Goal: Task Accomplishment & Management: Manage account settings

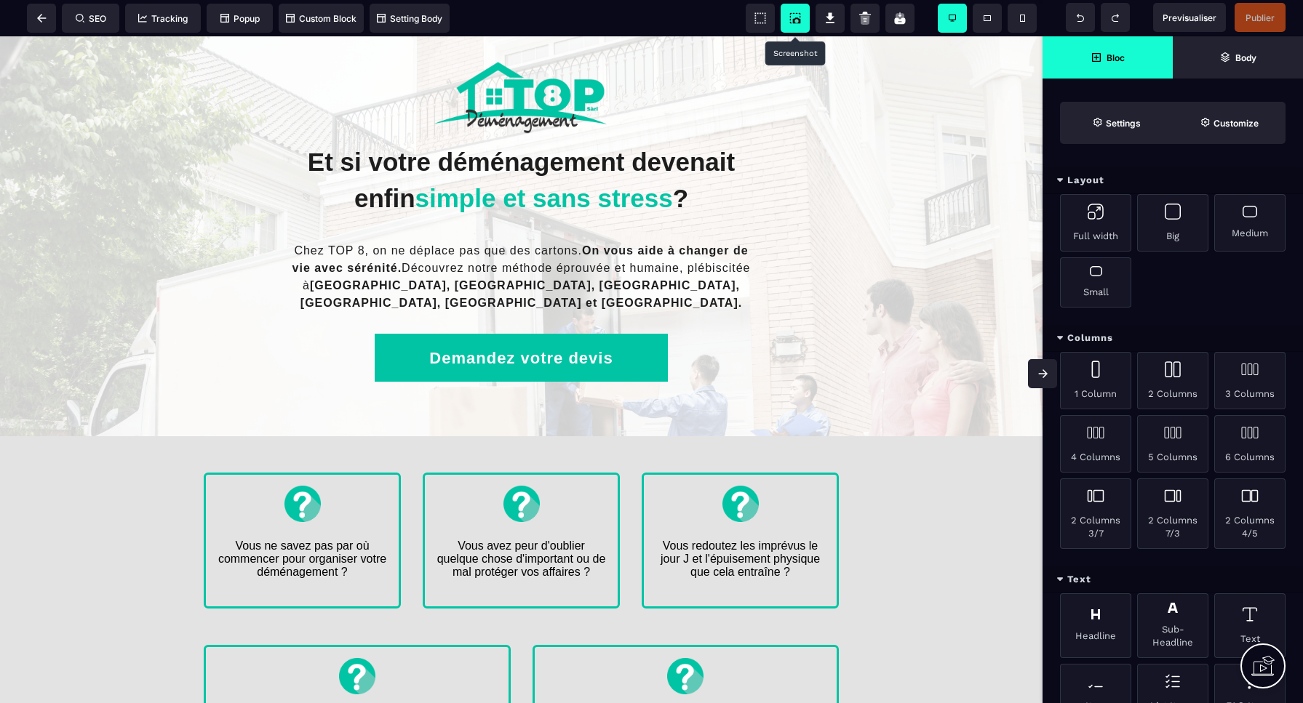
click at [797, 20] on icon at bounding box center [795, 18] width 15 height 15
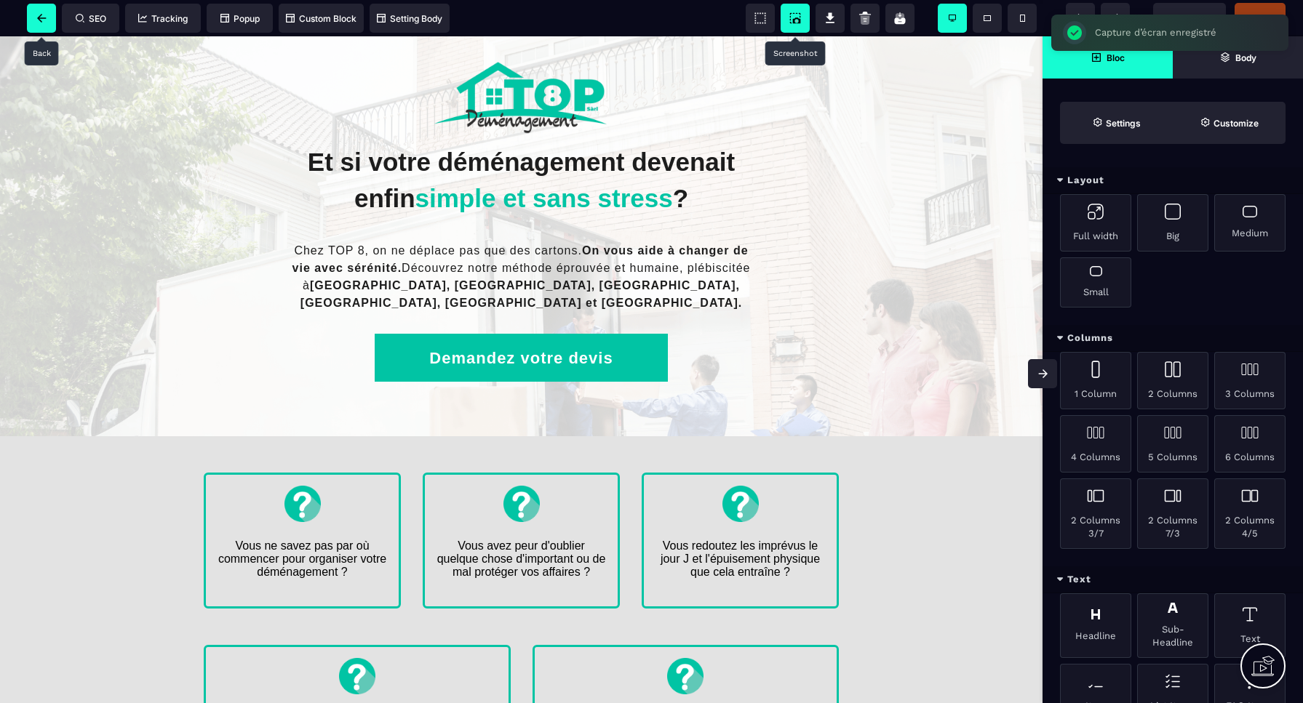
click at [39, 17] on icon at bounding box center [41, 18] width 9 height 9
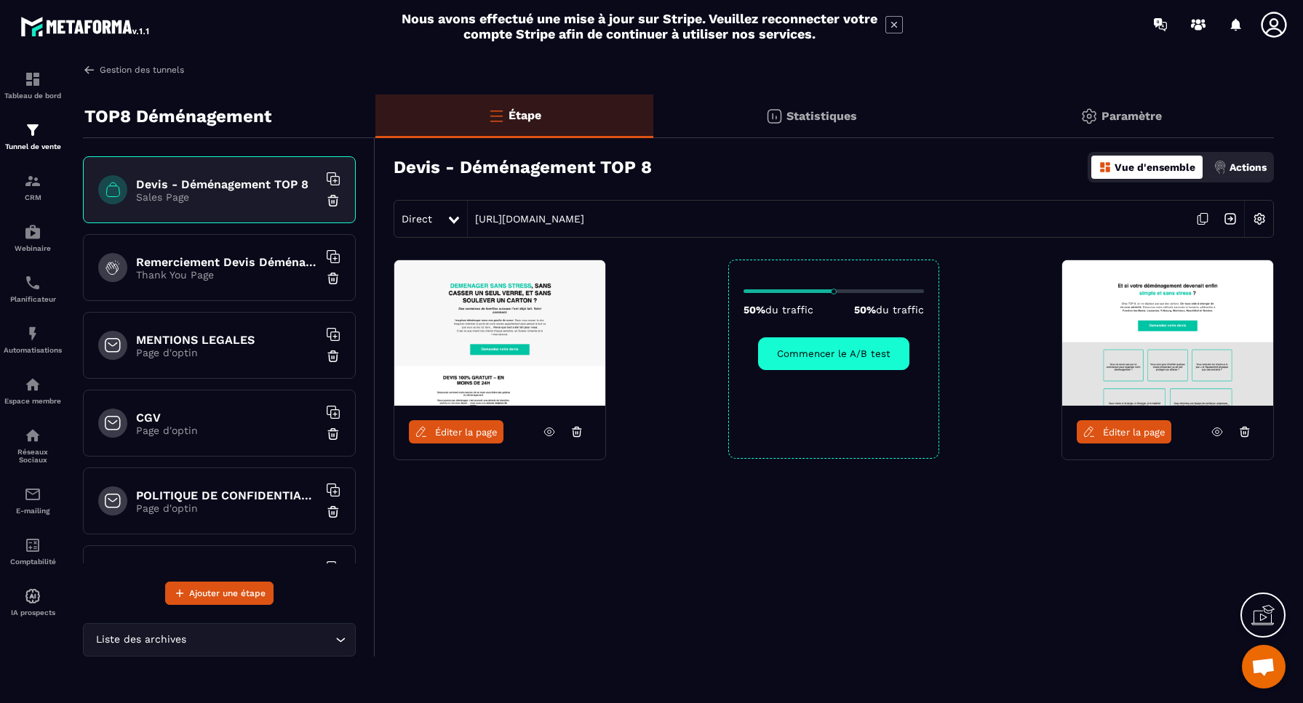
click at [93, 70] on img at bounding box center [89, 69] width 13 height 13
click at [831, 355] on button "Commencer le A/B test" at bounding box center [833, 353] width 151 height 33
click at [112, 69] on link "Gestion des tunnels" at bounding box center [133, 69] width 101 height 13
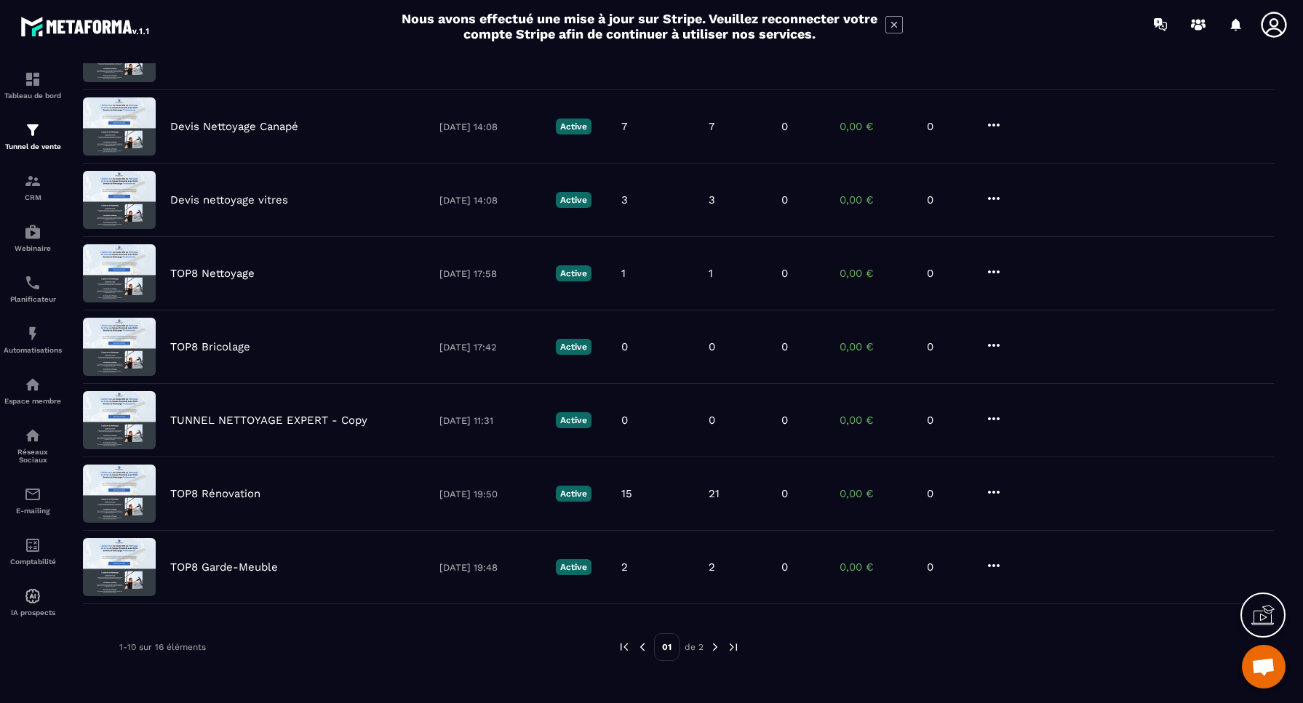
scroll to position [321, 0]
click at [715, 646] on img at bounding box center [714, 647] width 13 height 13
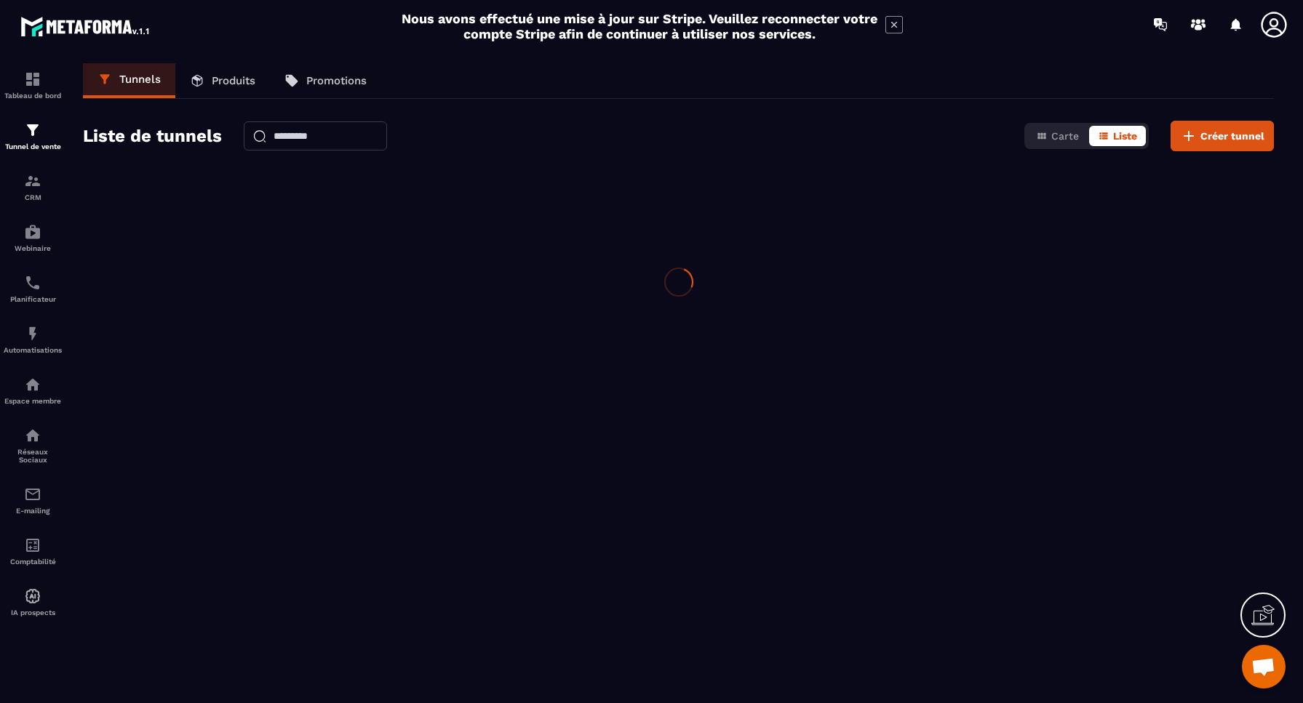
scroll to position [0, 0]
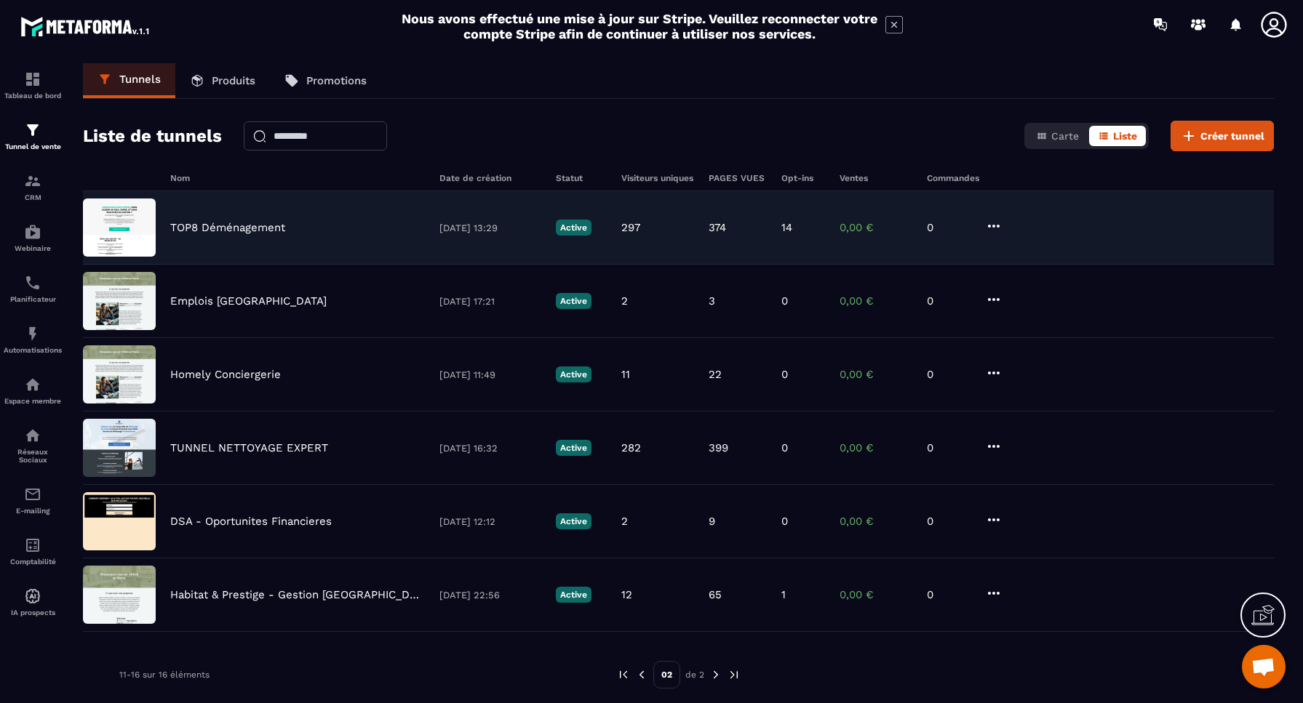
click at [255, 231] on p "TOP8 Déménagement" at bounding box center [227, 227] width 115 height 13
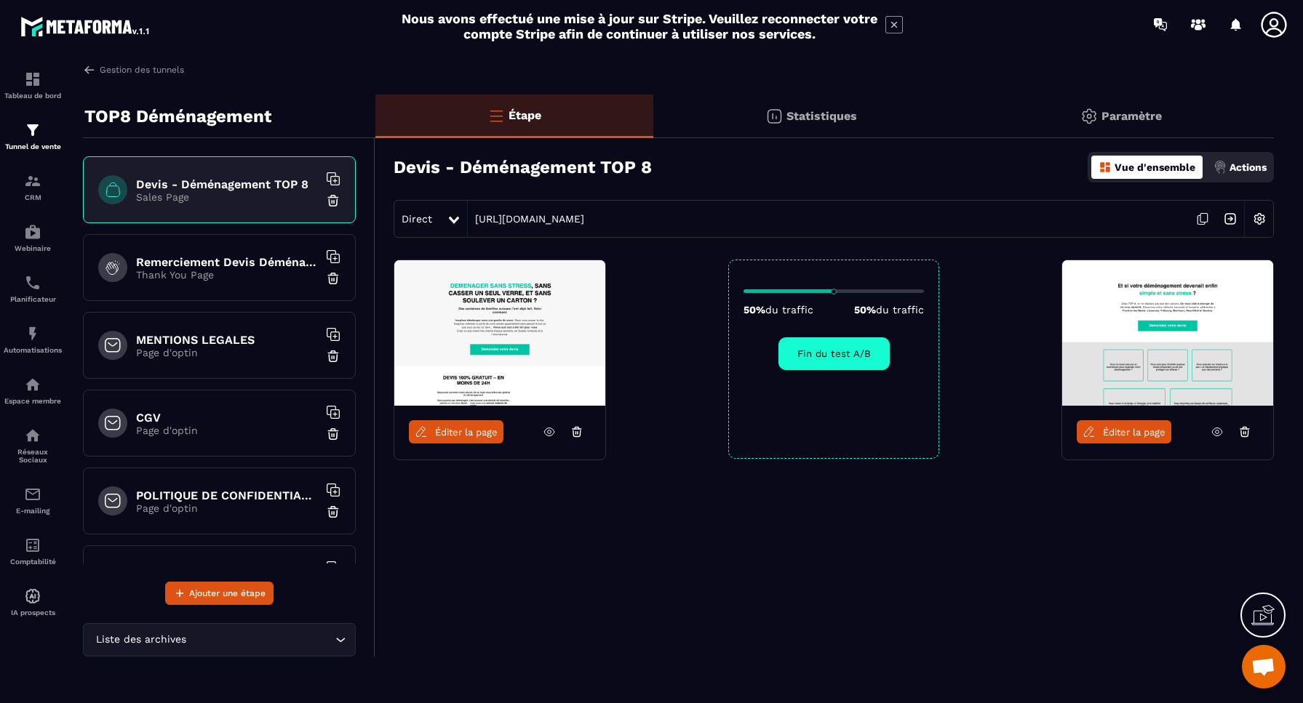
click at [827, 121] on p "Statistiques" at bounding box center [821, 116] width 71 height 14
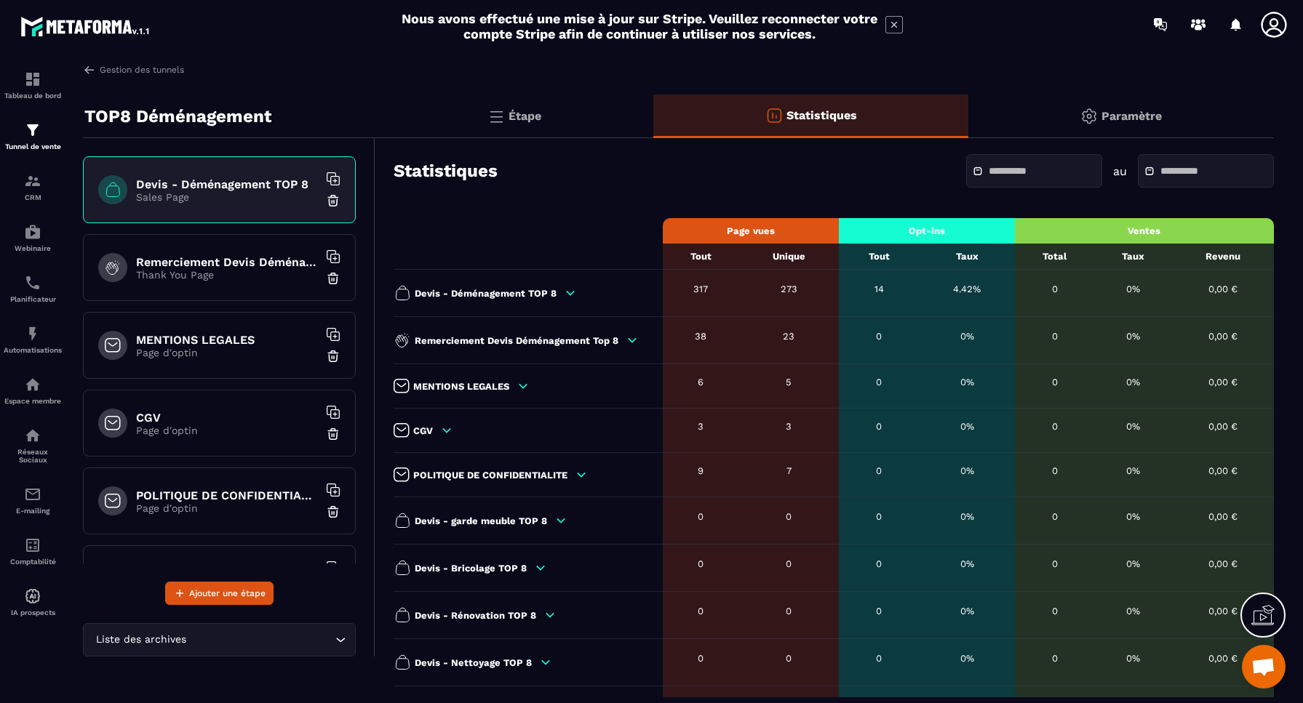
click at [573, 294] on icon at bounding box center [570, 293] width 13 height 13
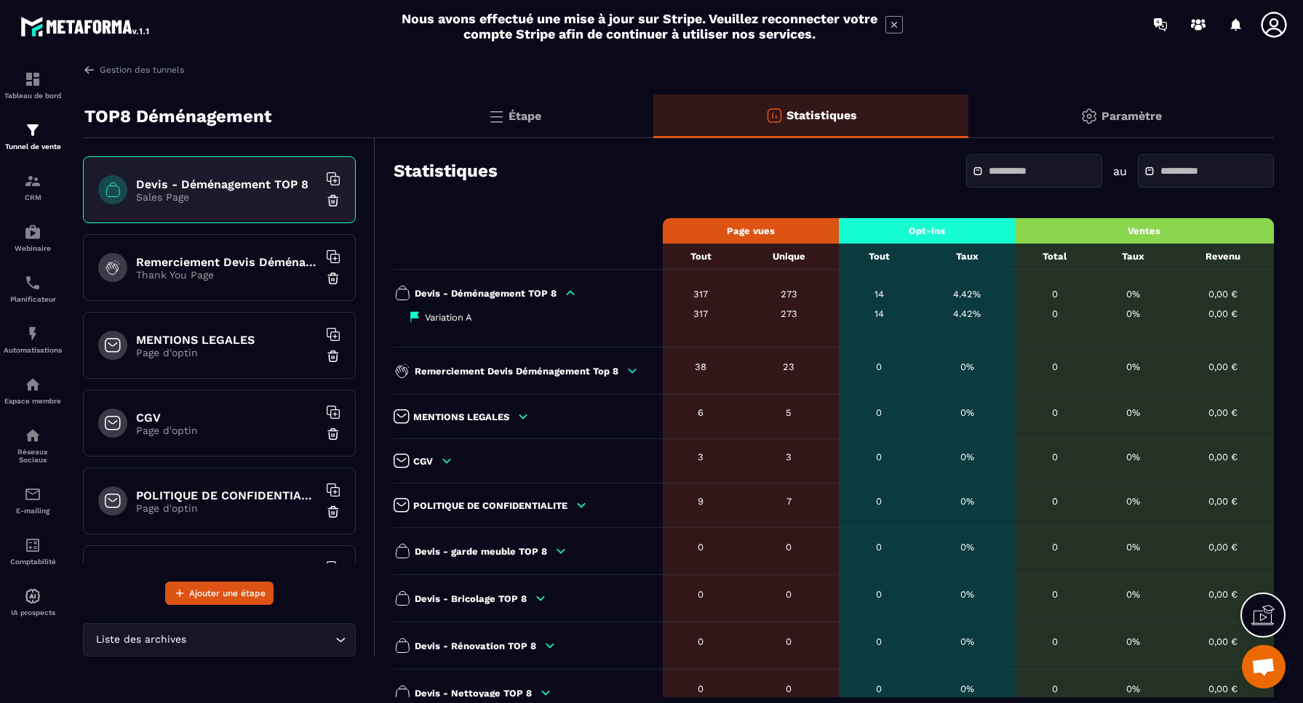
click at [570, 294] on icon at bounding box center [571, 293] width 8 height 4
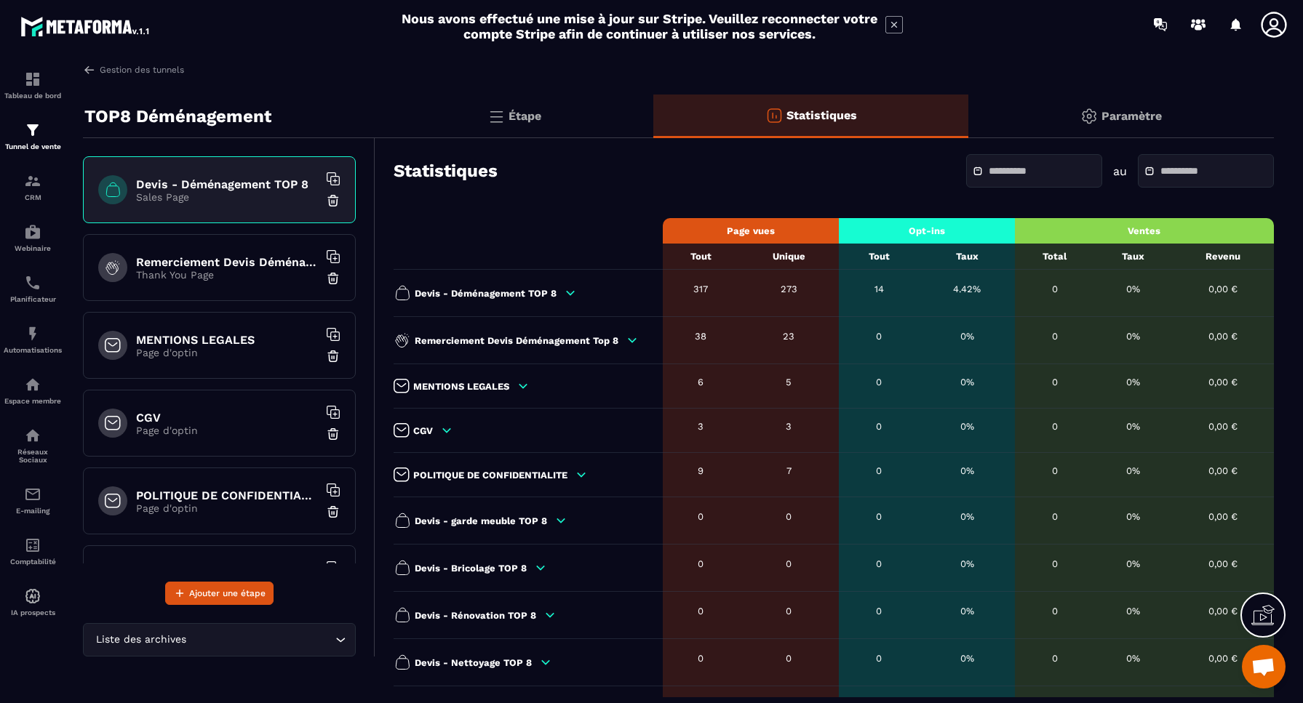
click at [524, 388] on icon at bounding box center [523, 386] width 8 height 4
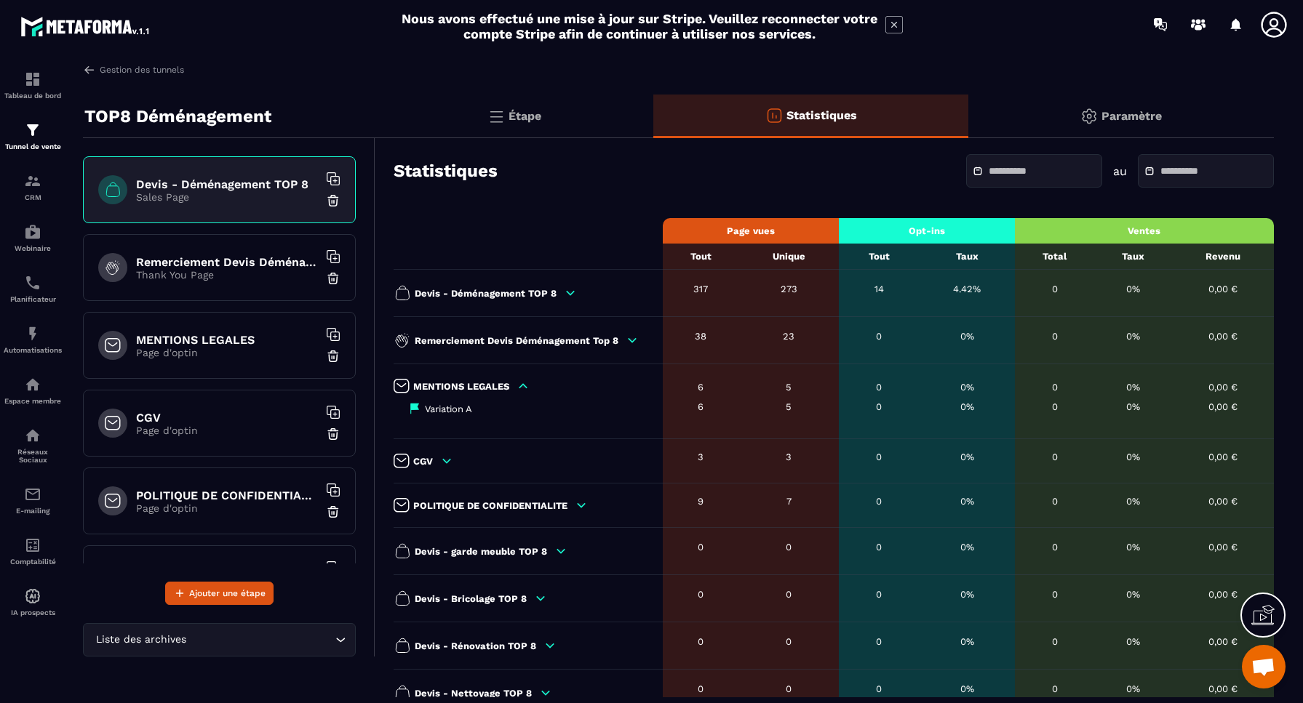
click at [524, 388] on icon at bounding box center [523, 386] width 8 height 4
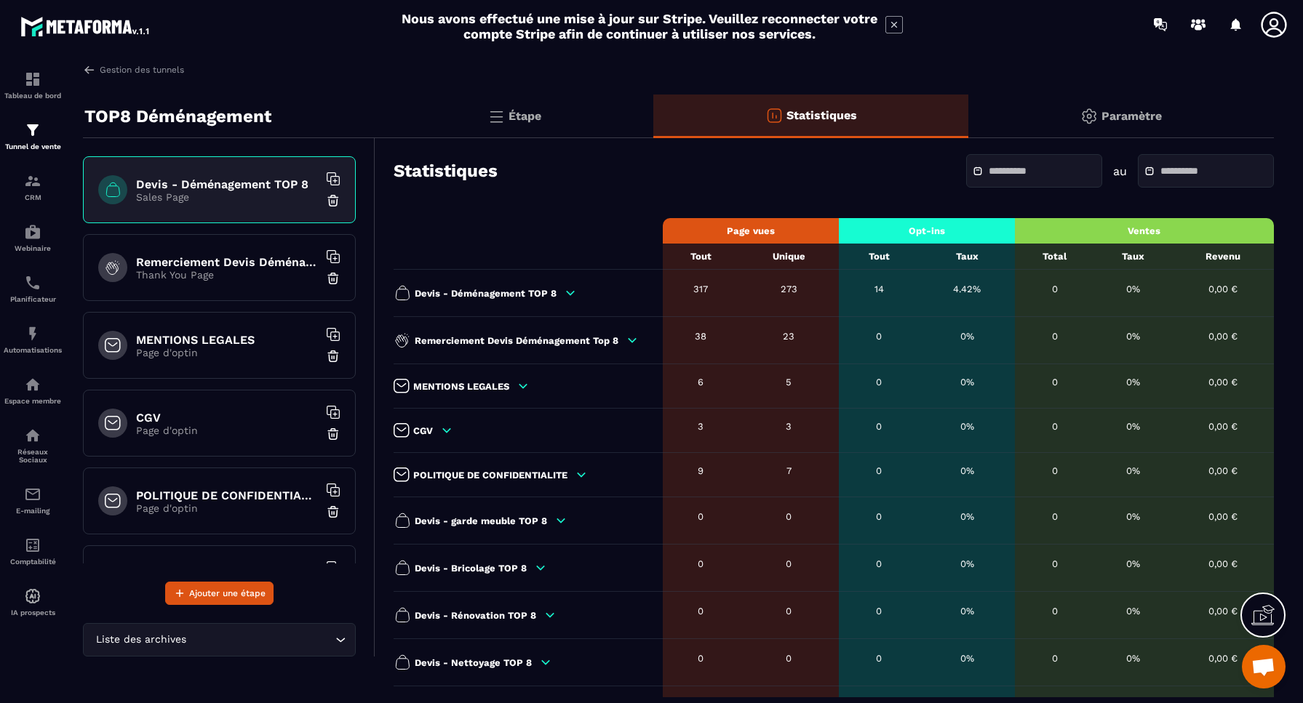
click at [449, 432] on icon at bounding box center [446, 430] width 13 height 13
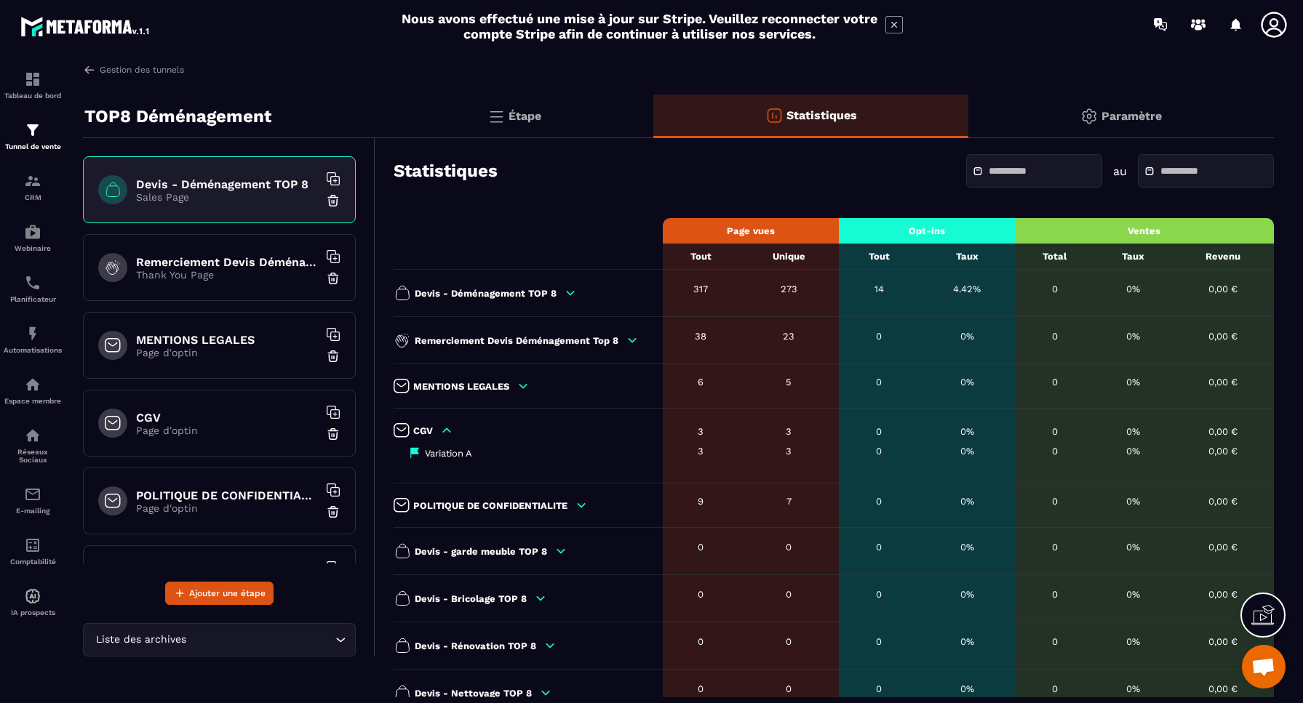
click at [449, 432] on icon at bounding box center [447, 430] width 8 height 4
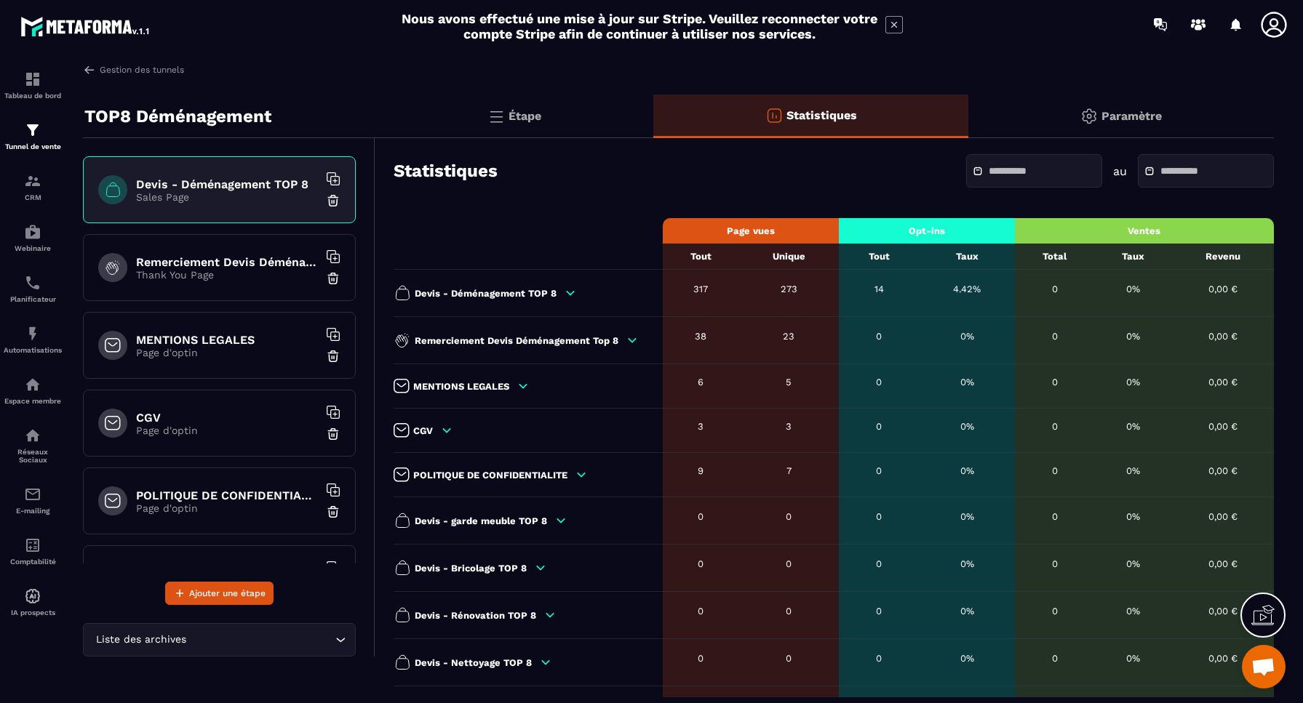
click at [522, 111] on p "Étape" at bounding box center [524, 116] width 33 height 14
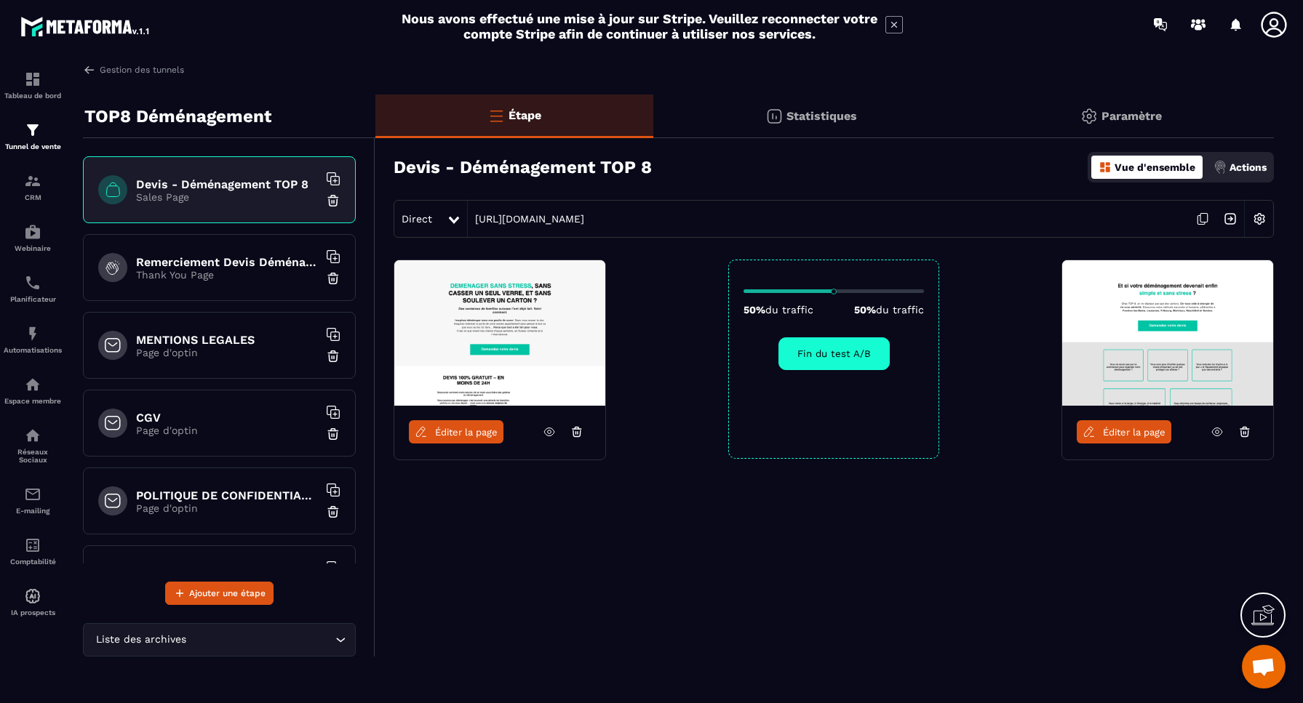
click at [1169, 319] on img at bounding box center [1167, 332] width 211 height 145
click at [1148, 113] on p "Paramètre" at bounding box center [1131, 116] width 60 height 14
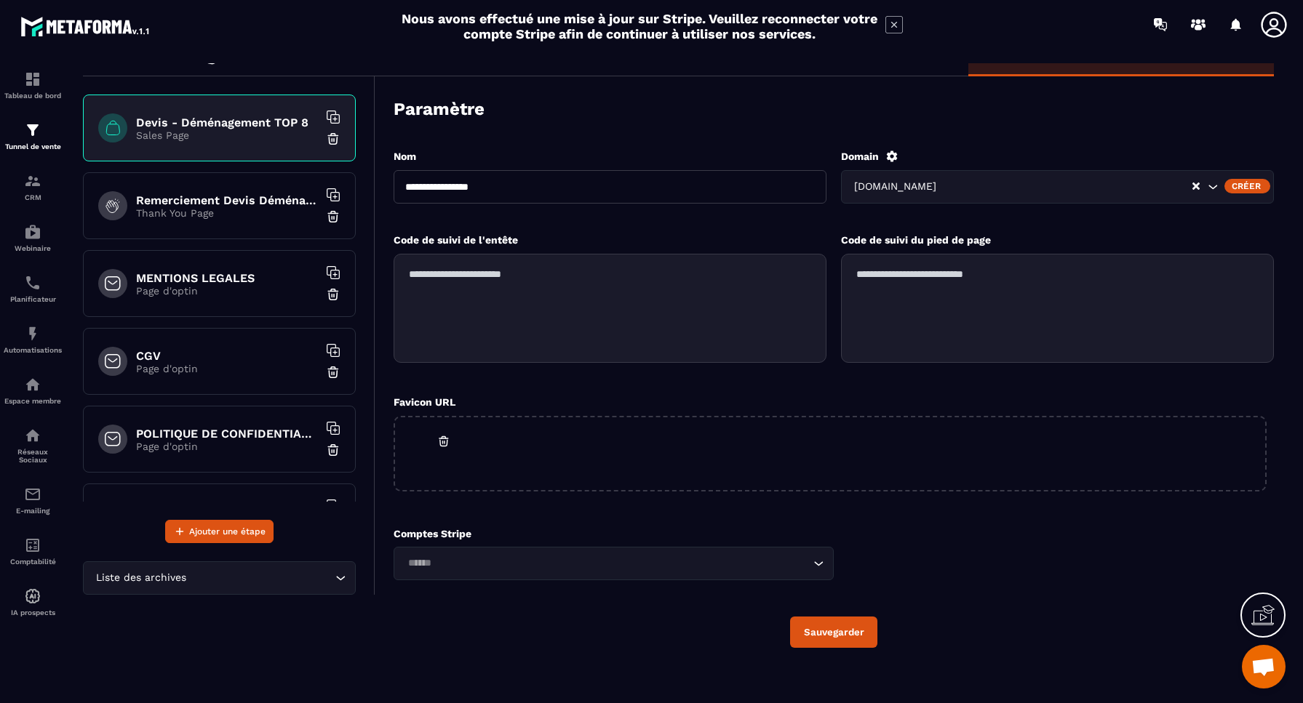
scroll to position [63, 0]
click at [467, 299] on textarea at bounding box center [609, 307] width 433 height 109
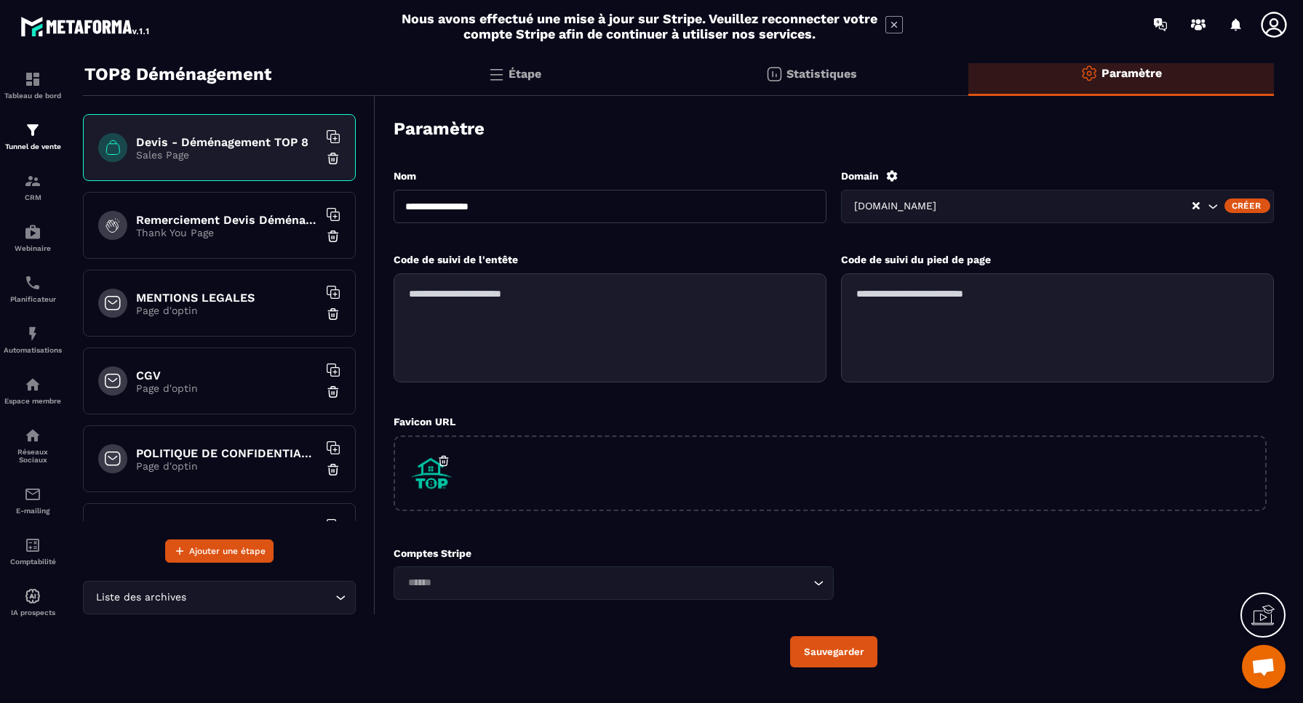
scroll to position [29, 0]
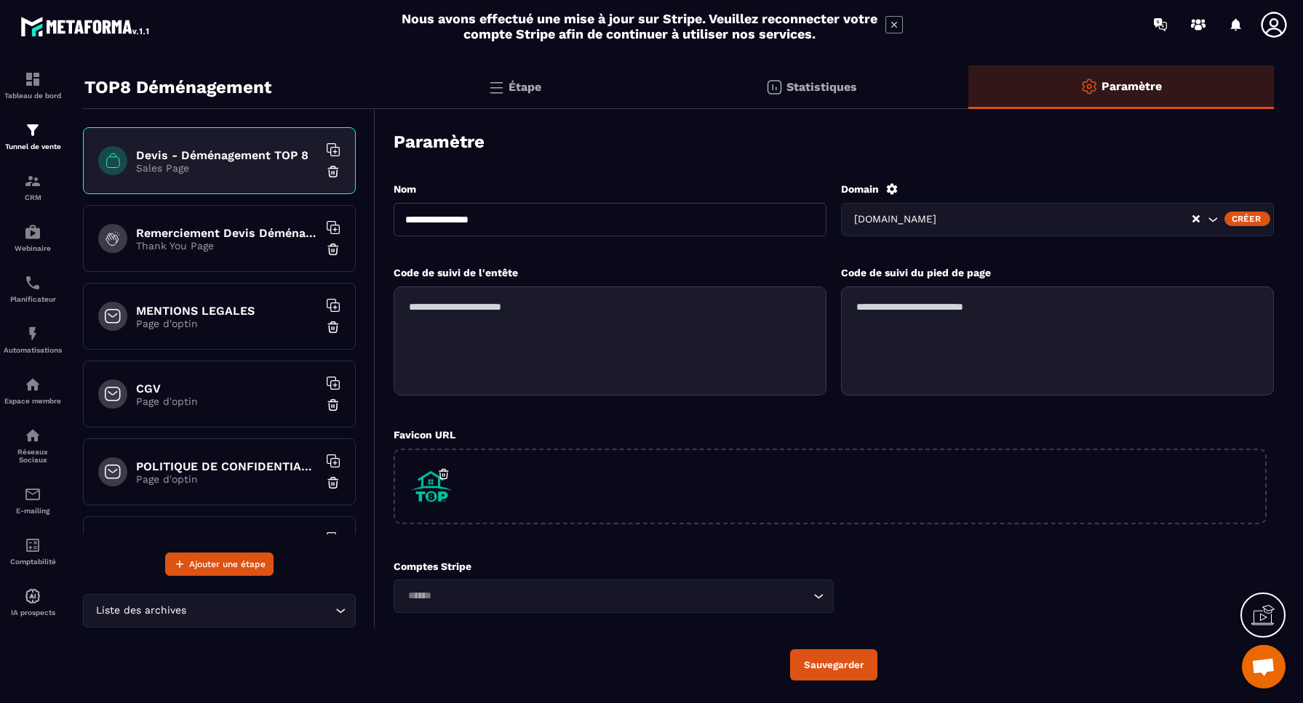
click at [442, 308] on textarea at bounding box center [609, 341] width 433 height 109
paste textarea "**********"
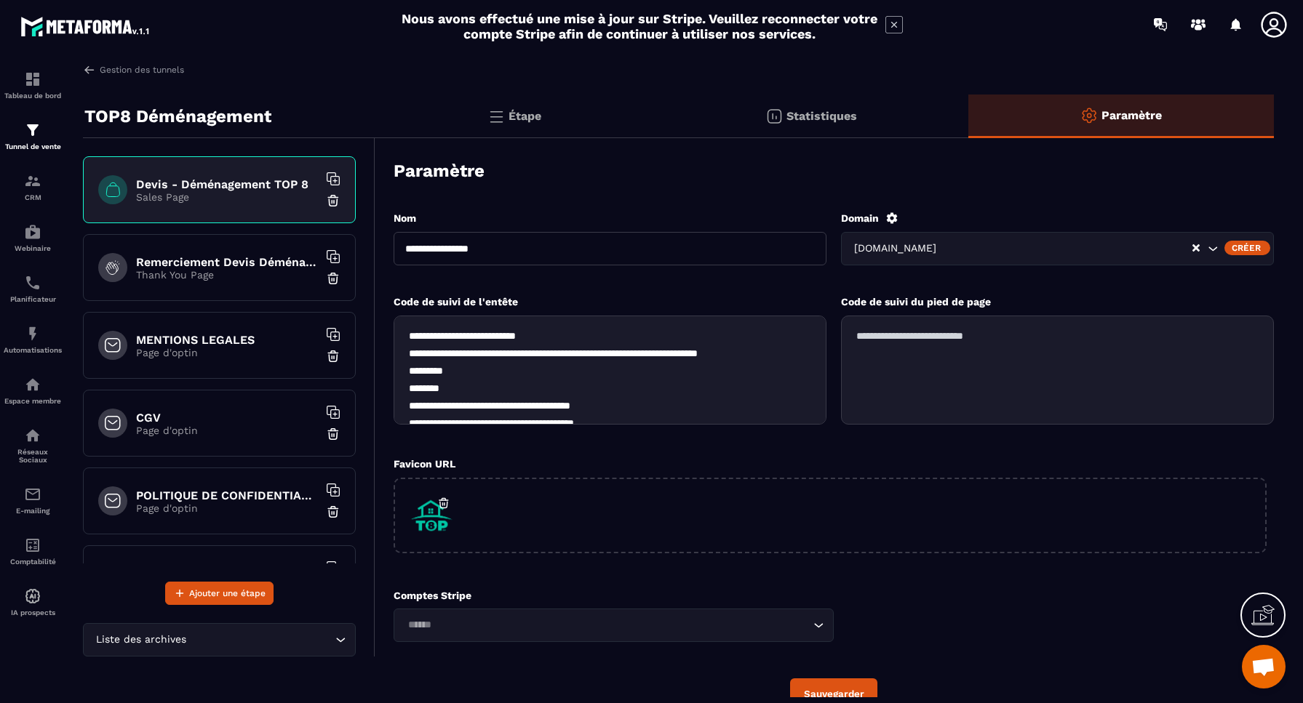
scroll to position [0, 0]
type textarea "**********"
click at [839, 687] on button "Sauvegarder" at bounding box center [833, 694] width 87 height 31
click at [94, 71] on img at bounding box center [89, 69] width 13 height 13
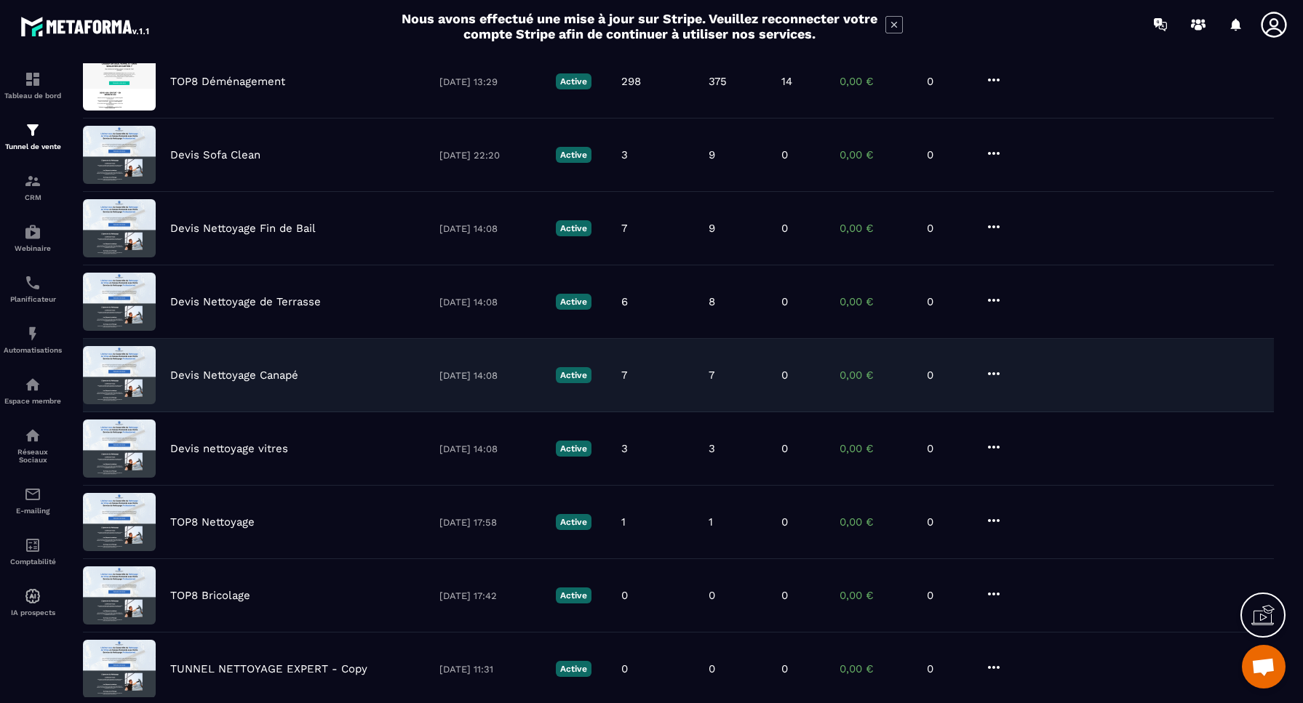
scroll to position [148, 0]
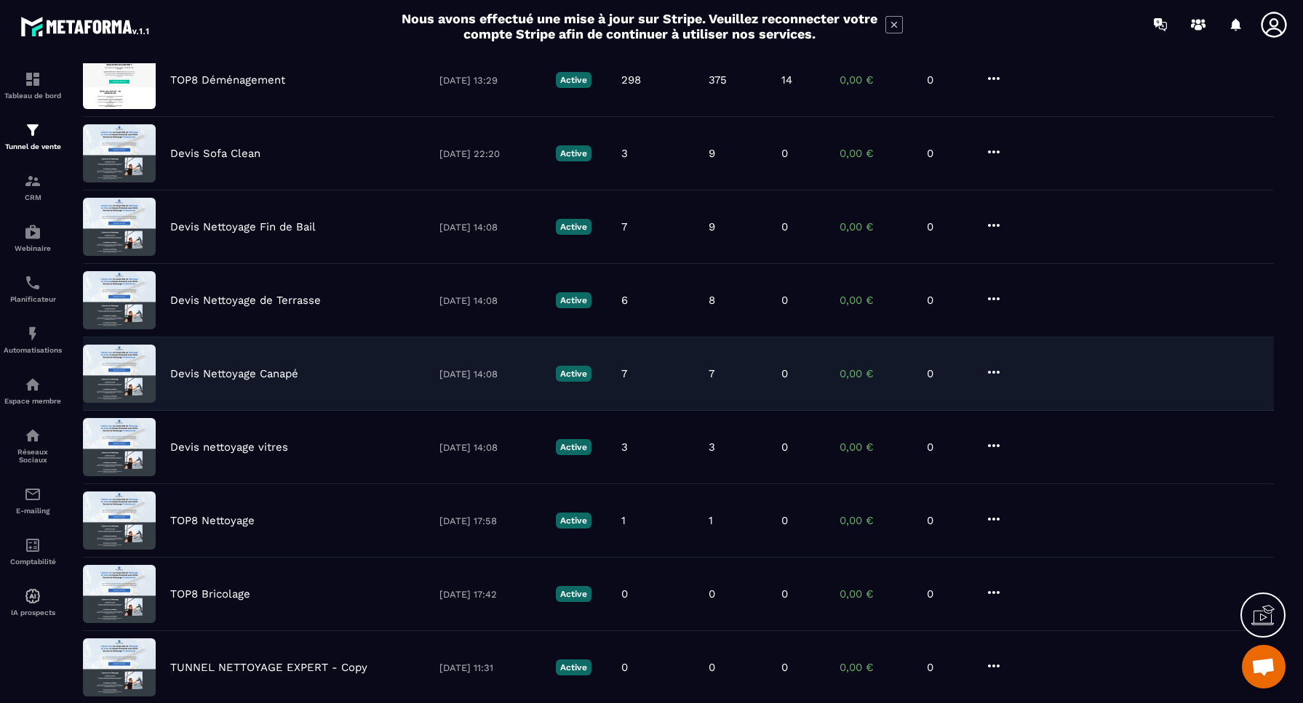
click at [220, 375] on p "Devis Nettoyage Canapé" at bounding box center [234, 373] width 128 height 13
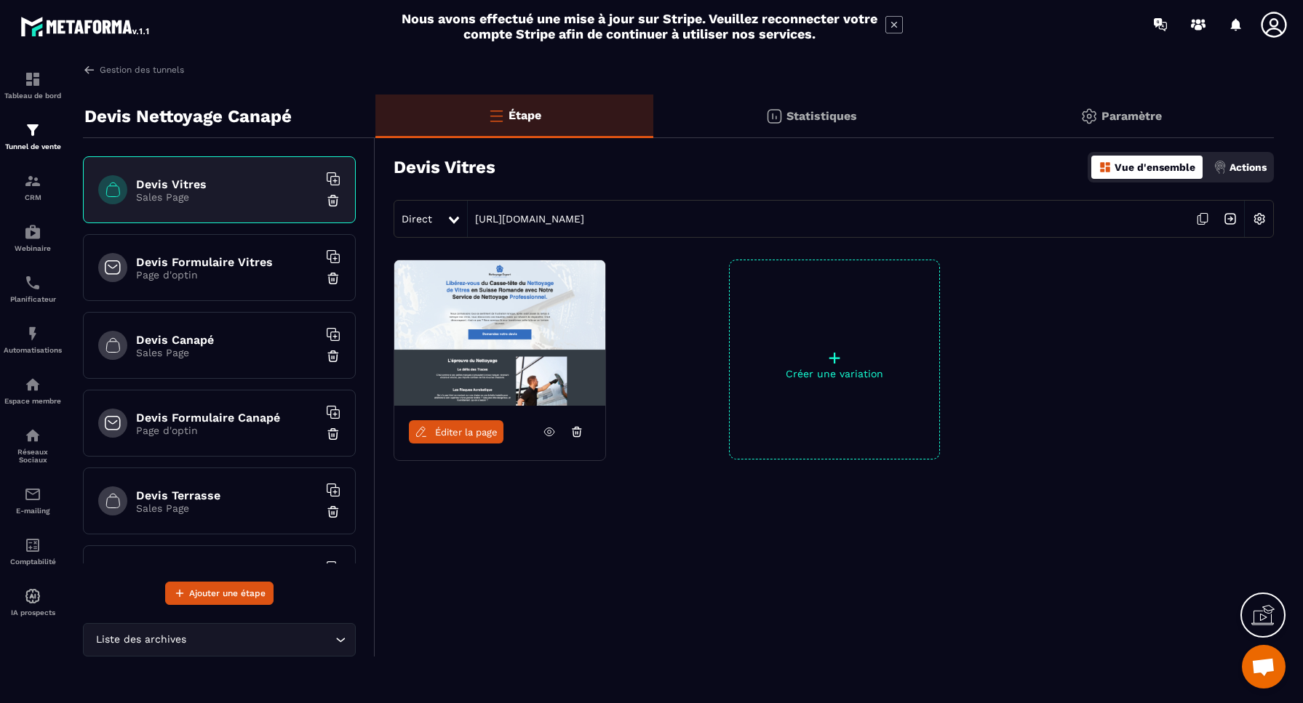
click at [463, 433] on span "Éditer la page" at bounding box center [466, 432] width 63 height 11
